Goal: Information Seeking & Learning: Learn about a topic

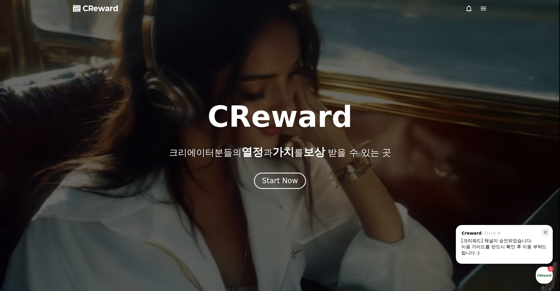
click at [510, 247] on div "이용 가이드를 반드시 확인 후 이용 부탁드립니다 :)" at bounding box center [504, 250] width 86 height 12
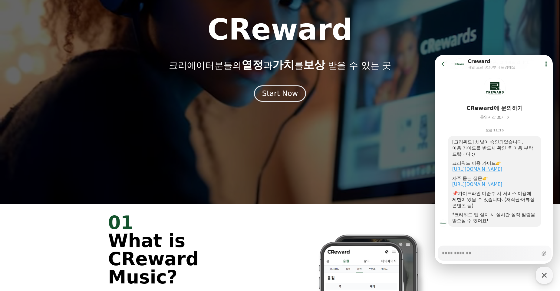
scroll to position [87, 0]
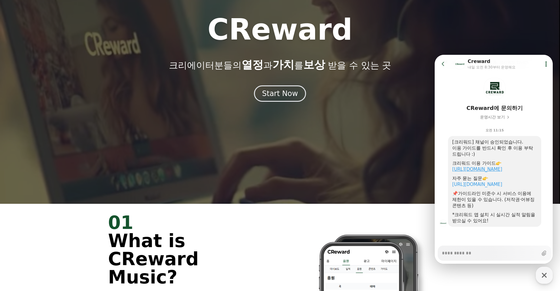
click at [485, 169] on link "https://creward.net/music/guide/android" at bounding box center [477, 168] width 50 height 5
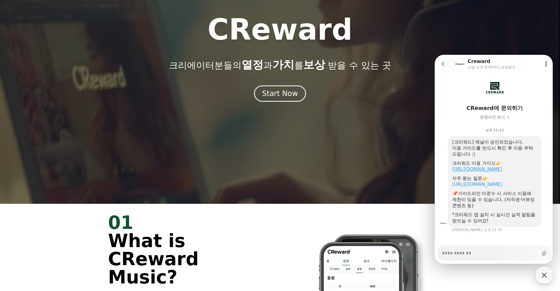
type textarea "*"
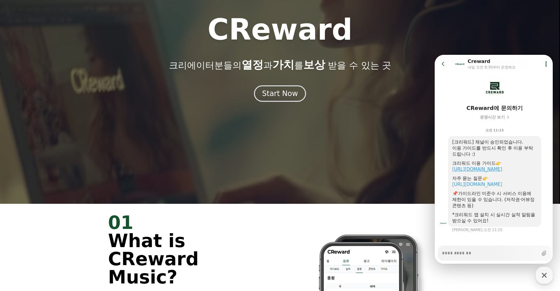
scroll to position [24, 0]
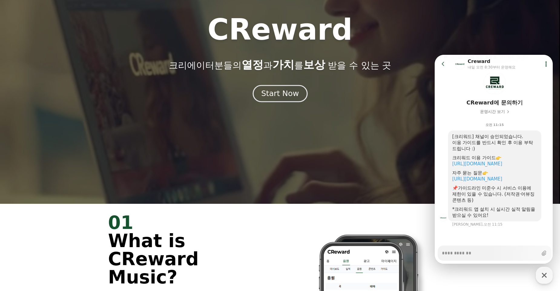
click at [277, 97] on div "Start Now" at bounding box center [280, 93] width 38 height 10
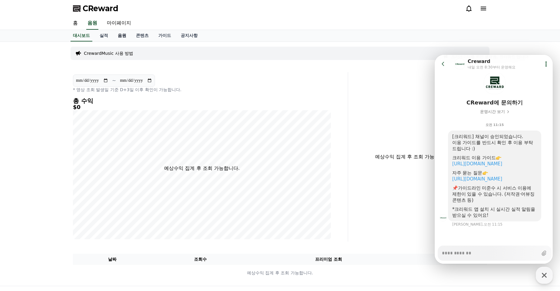
click at [123, 36] on link "음원" at bounding box center [122, 35] width 18 height 11
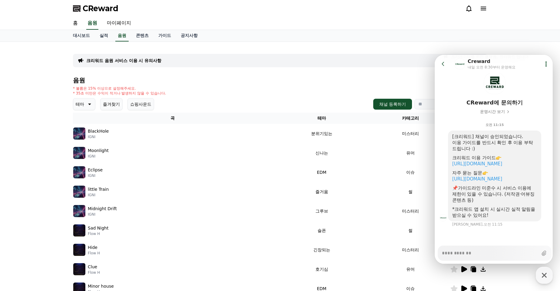
click at [92, 106] on icon at bounding box center [88, 103] width 7 height 7
click at [83, 146] on button "밝은" at bounding box center [80, 145] width 13 height 13
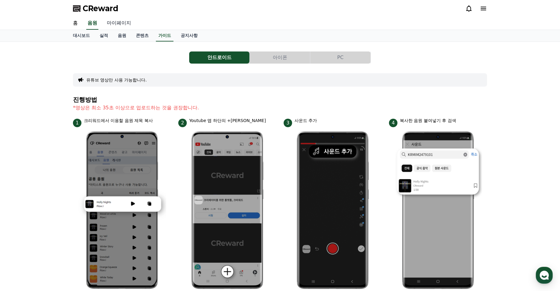
click at [116, 26] on link "마이페이지" at bounding box center [119, 23] width 34 height 13
select select "**********"
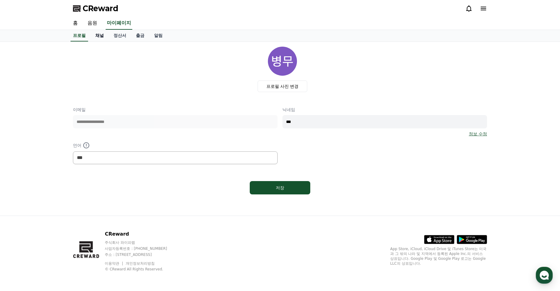
click at [100, 36] on link "채널" at bounding box center [99, 35] width 18 height 11
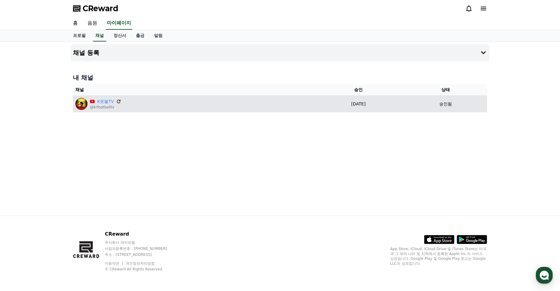
click at [118, 101] on icon at bounding box center [118, 101] width 5 height 5
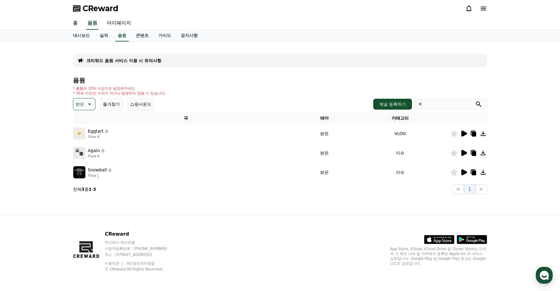
click at [81, 136] on img at bounding box center [79, 133] width 12 height 12
click at [466, 132] on icon at bounding box center [463, 133] width 7 height 7
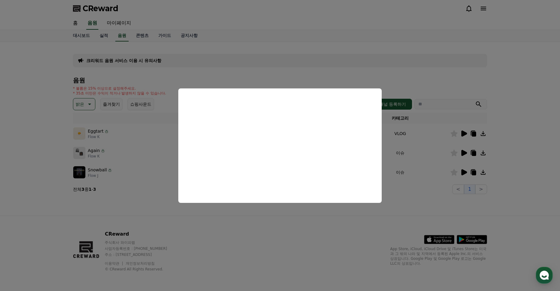
click at [426, 198] on button "close modal" at bounding box center [280, 145] width 560 height 291
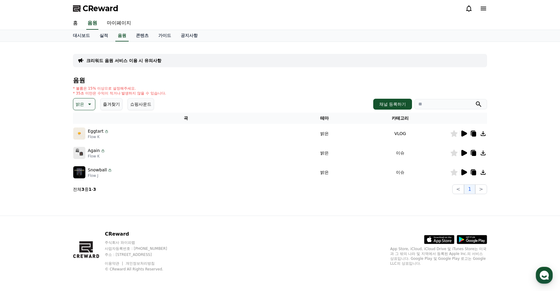
click at [465, 154] on icon at bounding box center [464, 153] width 6 height 6
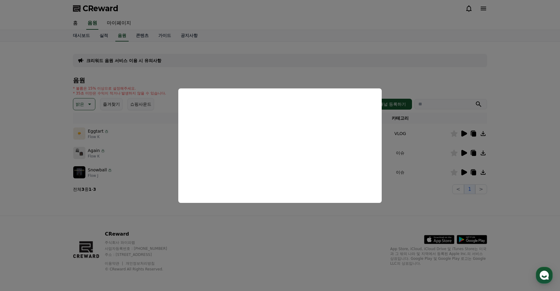
click at [415, 199] on button "close modal" at bounding box center [280, 145] width 560 height 291
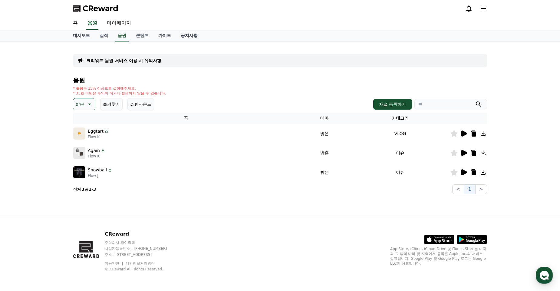
click at [461, 174] on icon at bounding box center [464, 172] width 6 height 6
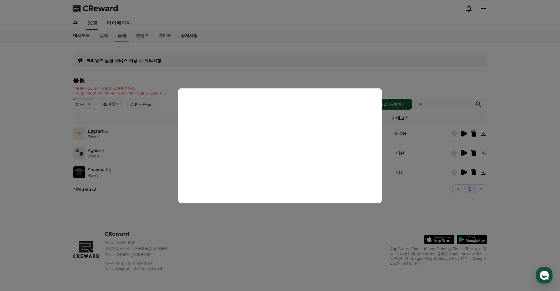
click at [420, 194] on button "close modal" at bounding box center [280, 145] width 560 height 291
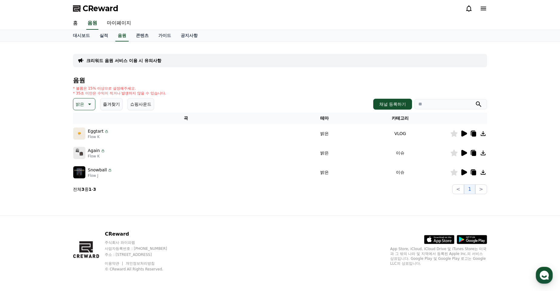
click at [472, 173] on icon at bounding box center [474, 172] width 4 height 5
